Goal: Task Accomplishment & Management: Manage account settings

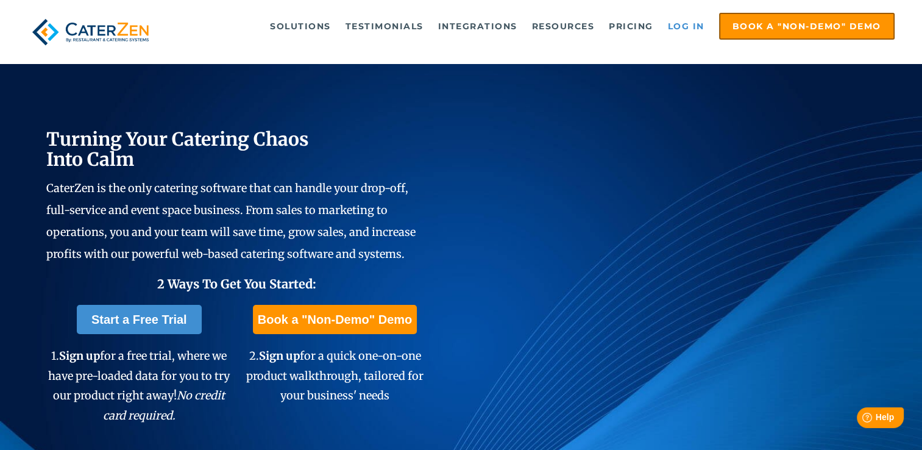
click at [685, 24] on link "Log in" at bounding box center [686, 26] width 49 height 24
click at [688, 26] on link "Log in" at bounding box center [686, 26] width 49 height 24
click at [688, 24] on link "Log in" at bounding box center [686, 26] width 49 height 24
